Goal: Find specific page/section: Find specific page/section

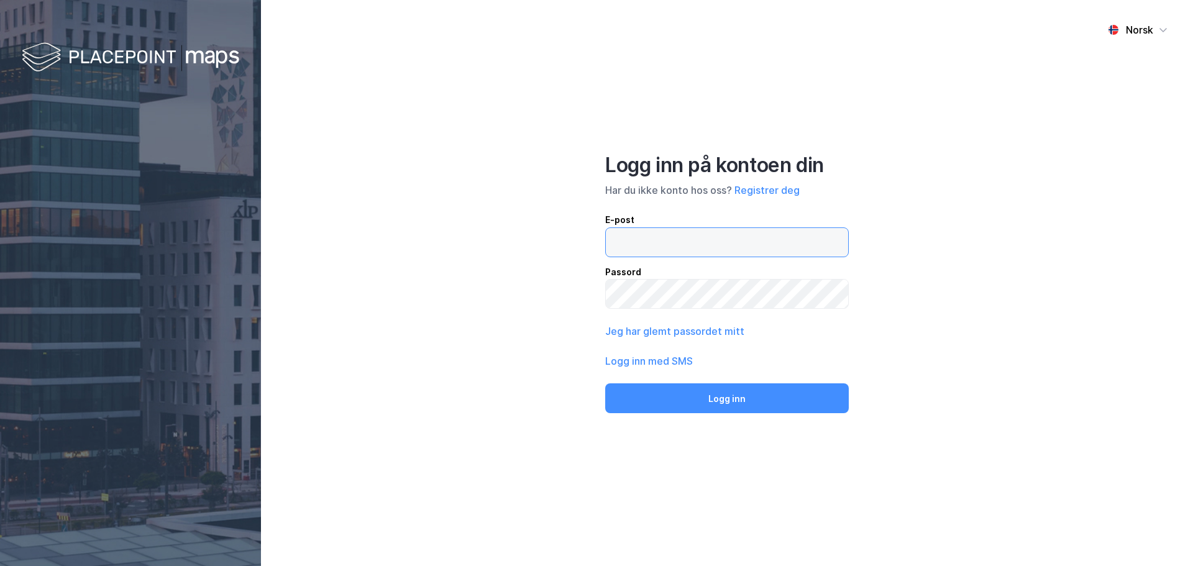
type input "[EMAIL_ADDRESS][DOMAIN_NAME]"
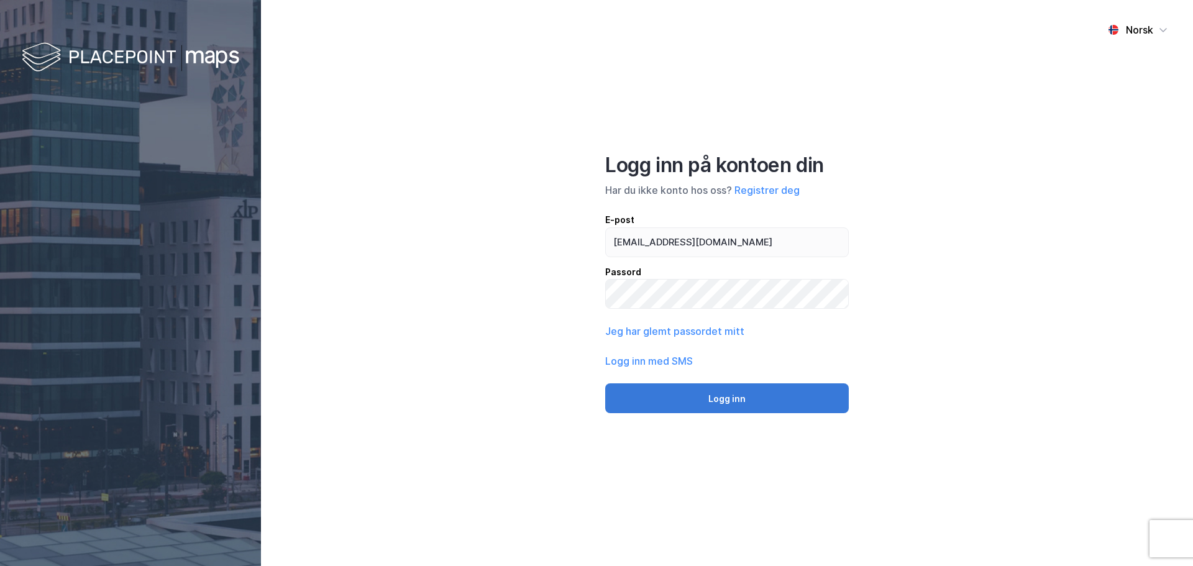
click at [747, 393] on button "Logg inn" at bounding box center [726, 398] width 243 height 30
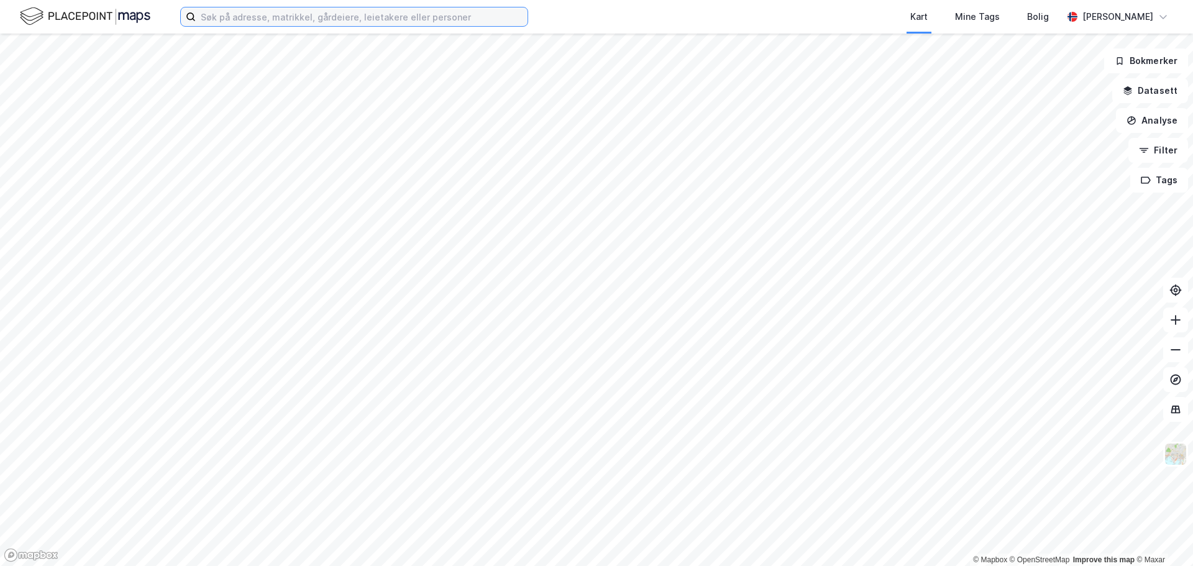
click at [345, 16] on input at bounding box center [362, 16] width 332 height 19
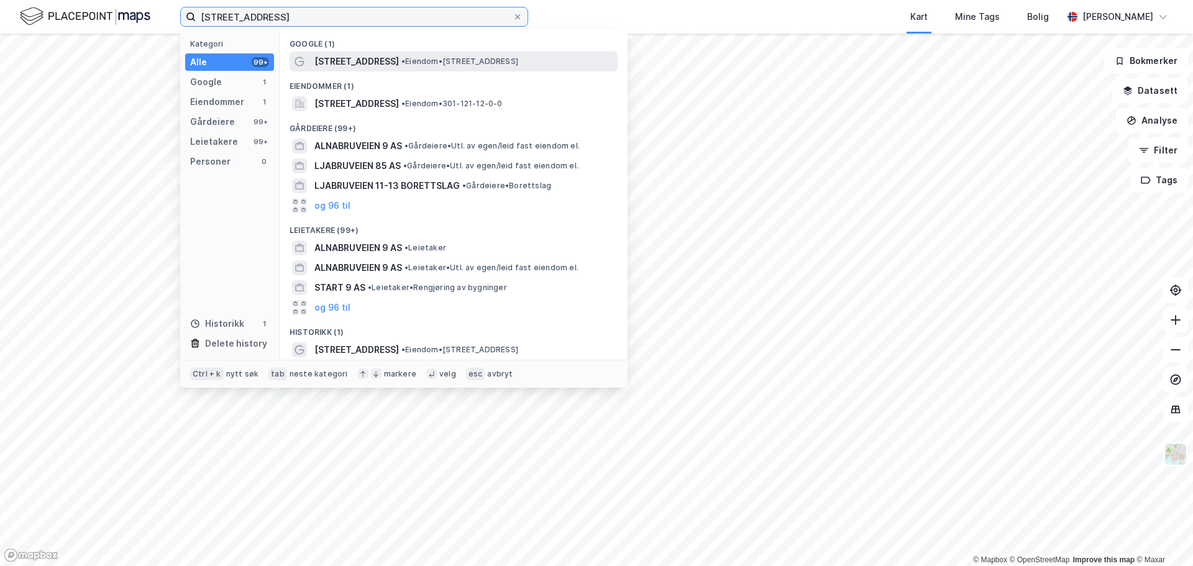
type input "[STREET_ADDRESS]"
